Goal: Obtain resource: Obtain resource

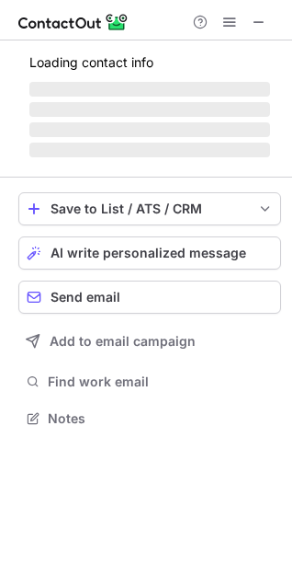
scroll to position [518, 292]
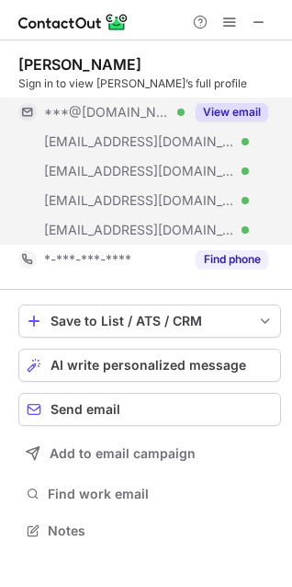
click at [236, 108] on button "View email" at bounding box center [232, 112] width 73 height 18
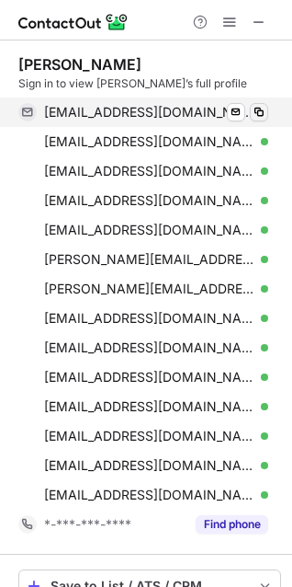
scroll to position [782, 280]
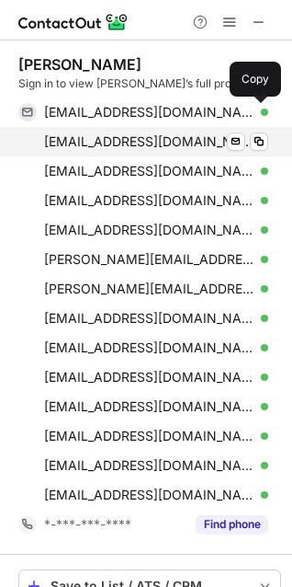
drag, startPoint x: 257, startPoint y: 114, endPoint x: 242, endPoint y: 130, distance: 22.1
click at [260, 113] on span at bounding box center [259, 112] width 15 height 15
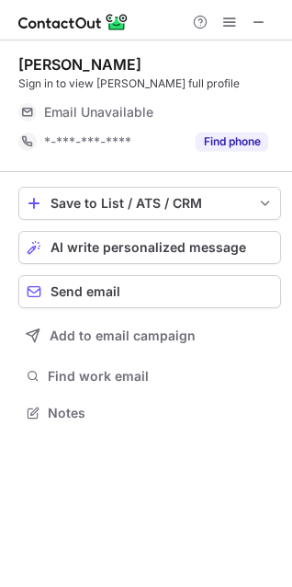
scroll to position [400, 292]
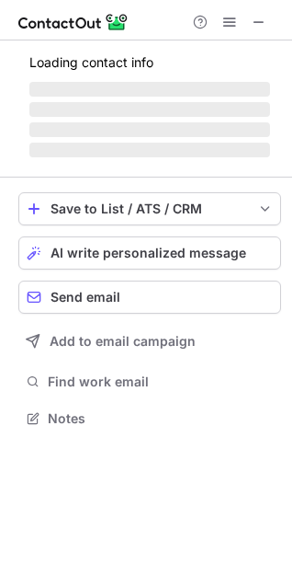
scroll to position [429, 292]
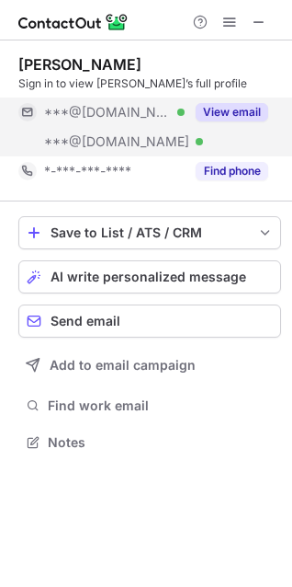
click at [237, 113] on button "View email" at bounding box center [232, 112] width 73 height 18
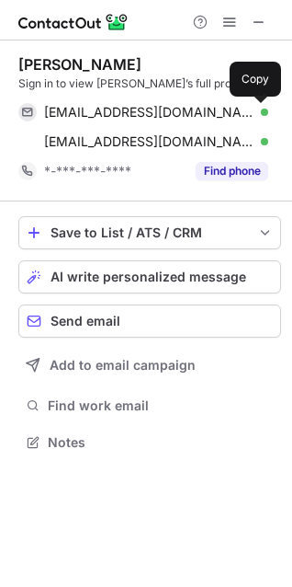
click at [258, 109] on span at bounding box center [259, 112] width 15 height 15
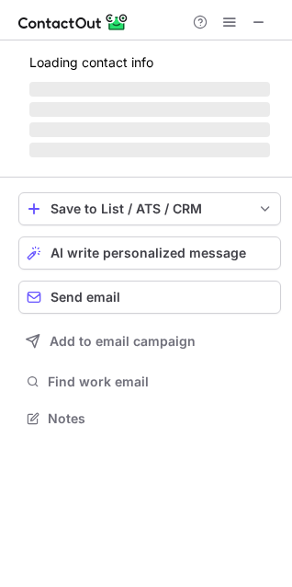
scroll to position [429, 292]
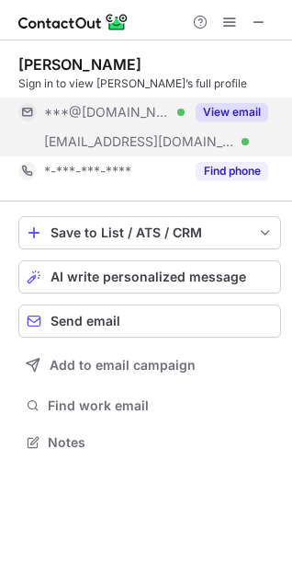
click at [247, 108] on button "View email" at bounding box center [232, 112] width 73 height 18
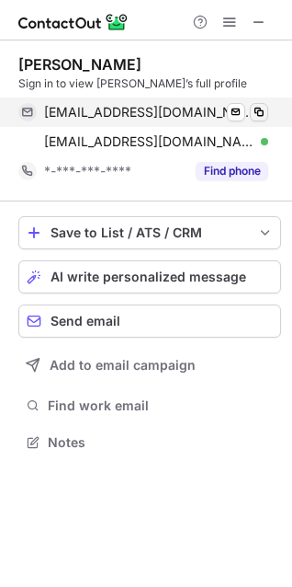
click at [258, 107] on span at bounding box center [259, 112] width 15 height 15
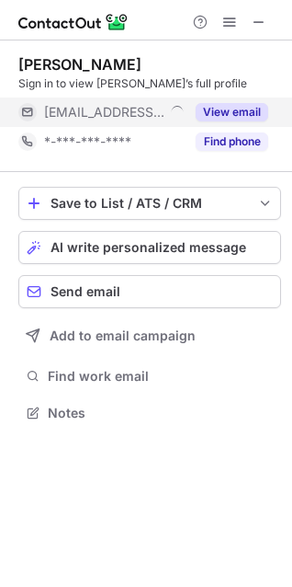
scroll to position [400, 292]
click at [234, 109] on button "View email" at bounding box center [232, 112] width 73 height 18
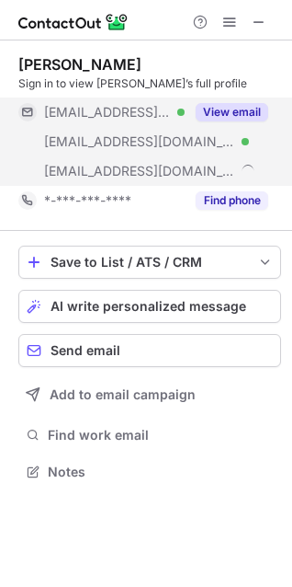
scroll to position [459, 292]
click at [239, 110] on button "View email" at bounding box center [232, 112] width 73 height 18
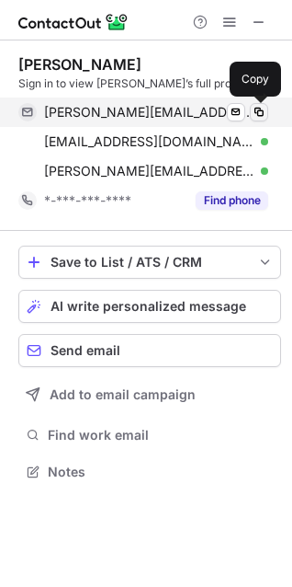
click at [259, 114] on span at bounding box center [259, 112] width 15 height 15
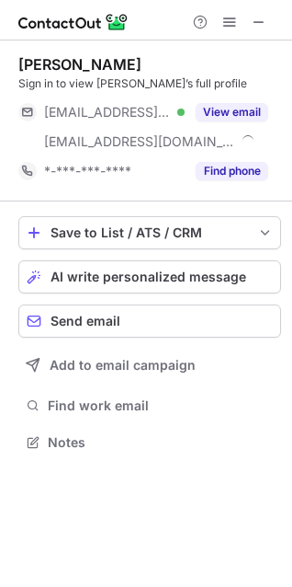
scroll to position [429, 292]
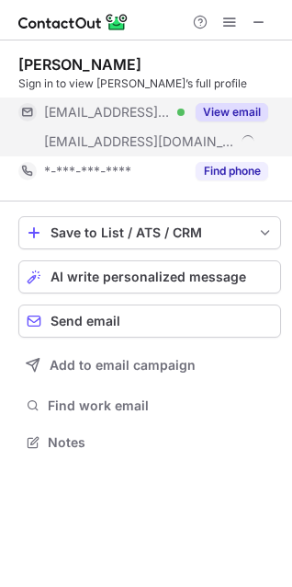
click at [239, 111] on button "View email" at bounding box center [232, 112] width 73 height 18
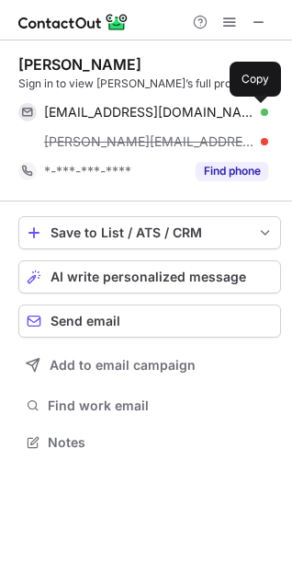
click at [257, 108] on span at bounding box center [259, 112] width 15 height 15
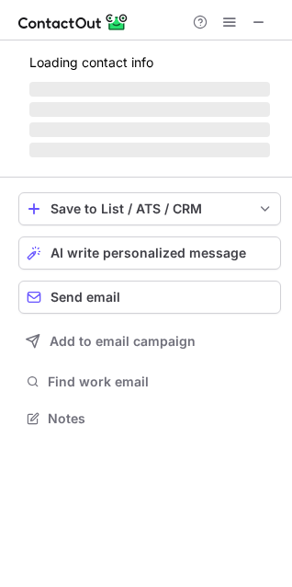
scroll to position [400, 292]
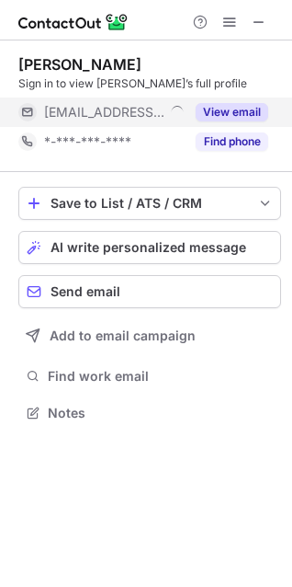
click at [252, 110] on button "View email" at bounding box center [232, 112] width 73 height 18
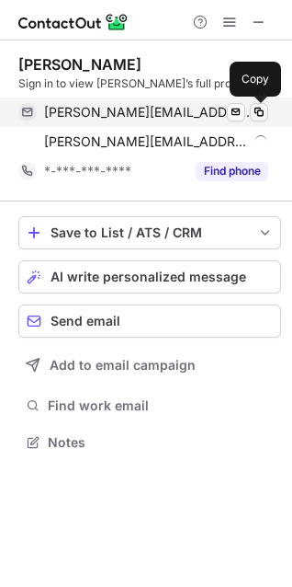
click at [266, 111] on span at bounding box center [259, 112] width 15 height 15
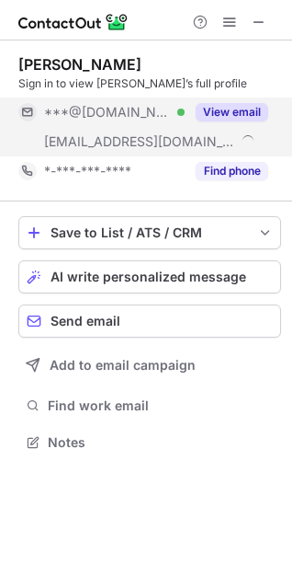
scroll to position [429, 292]
click at [244, 110] on button "View email" at bounding box center [232, 112] width 73 height 18
